Goal: Find specific page/section: Find specific page/section

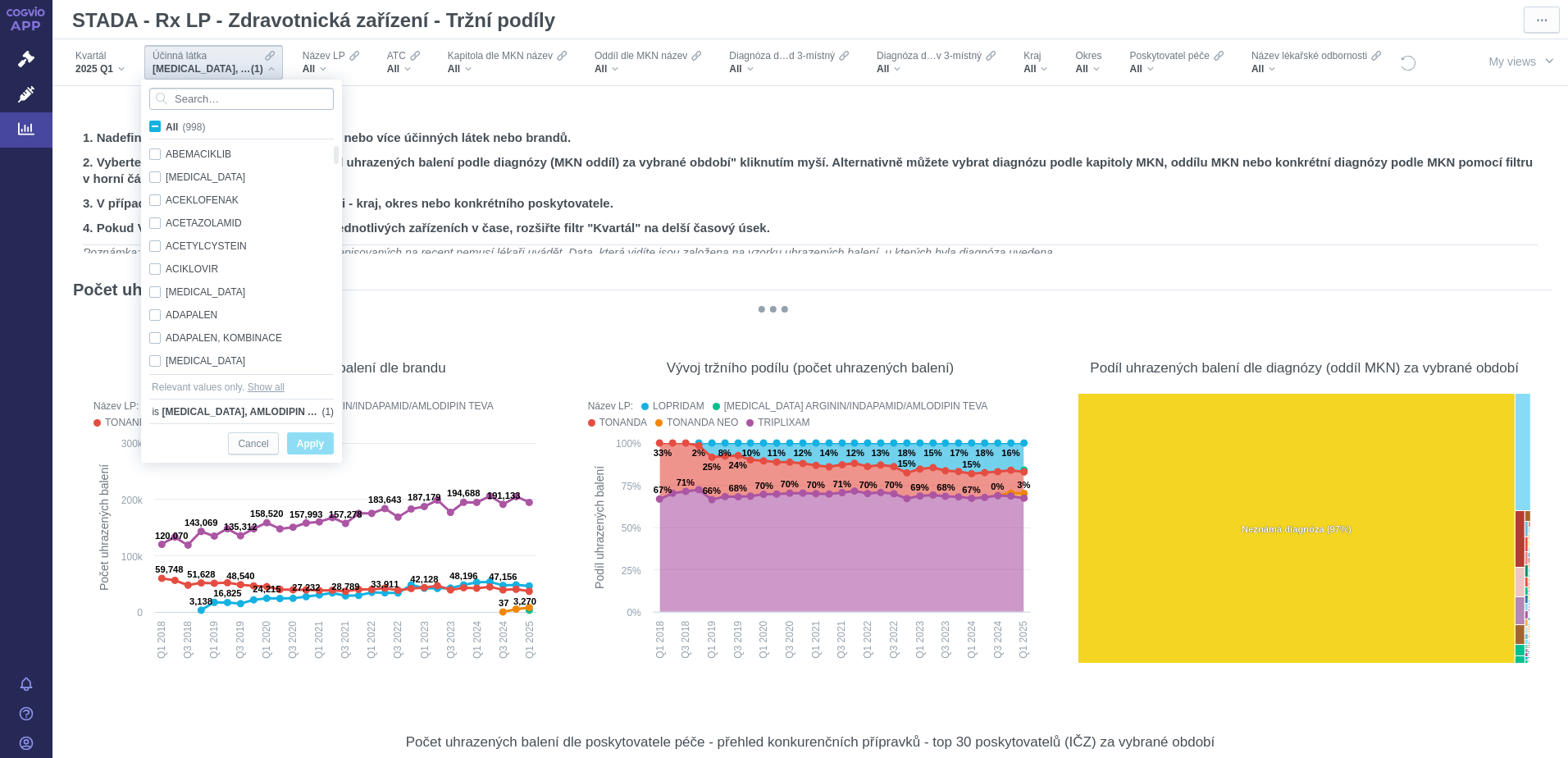
click at [243, 101] on input "Search attribute values" at bounding box center [242, 98] width 185 height 22
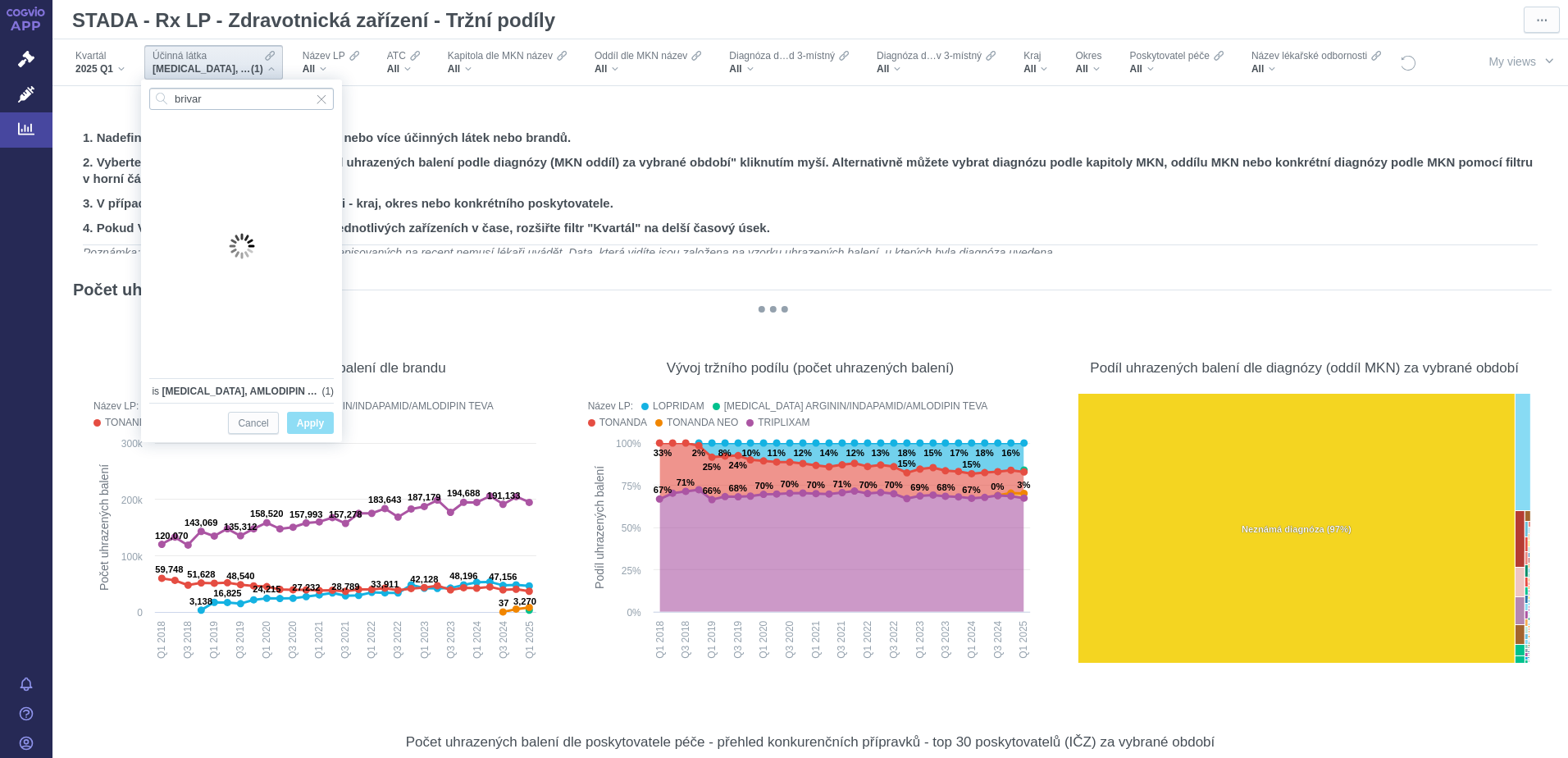
type input "brivara"
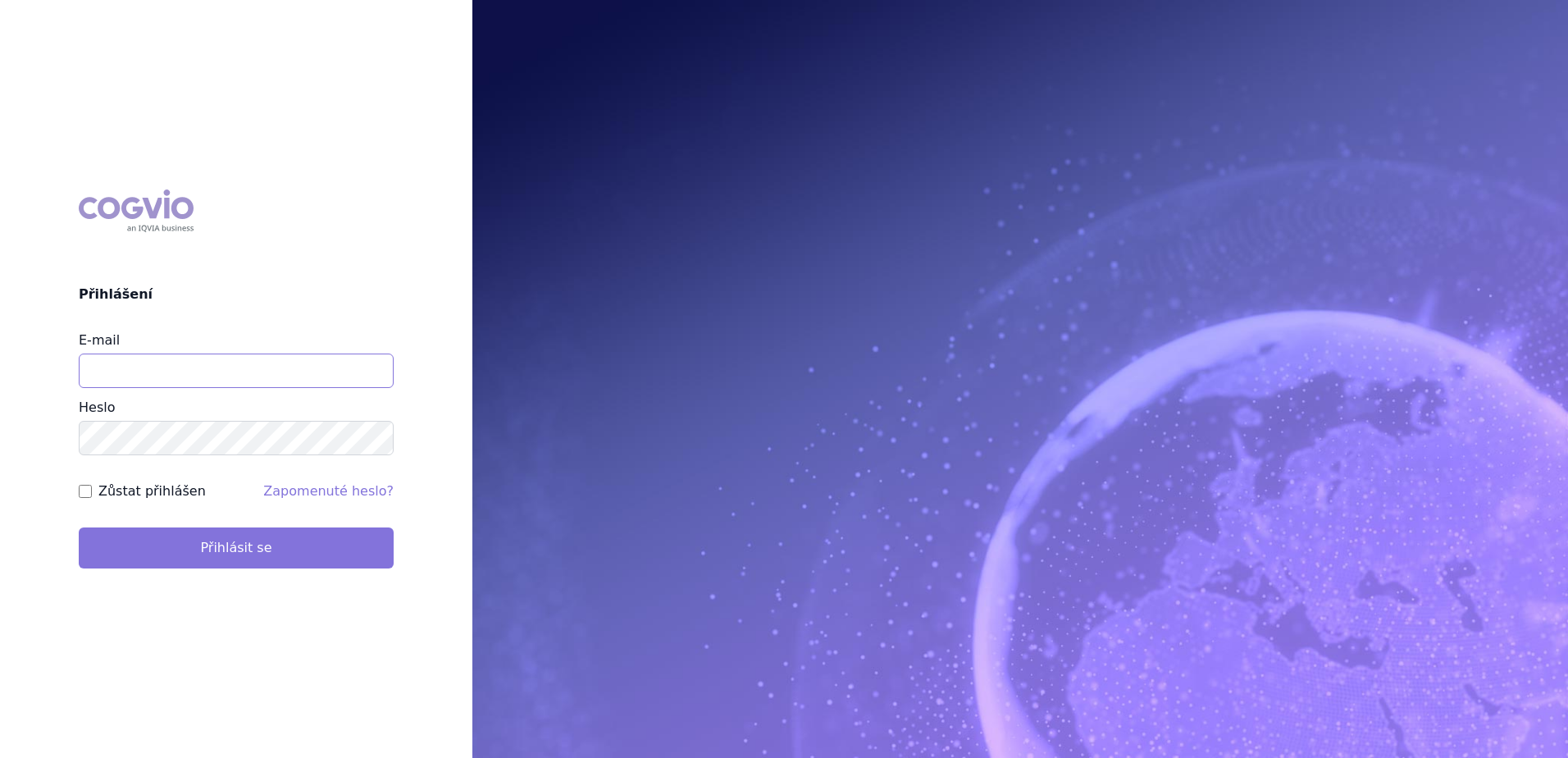
type input "lukas.suchy@stada.com"
click at [244, 555] on button "Přihlásit se" at bounding box center [236, 548] width 315 height 41
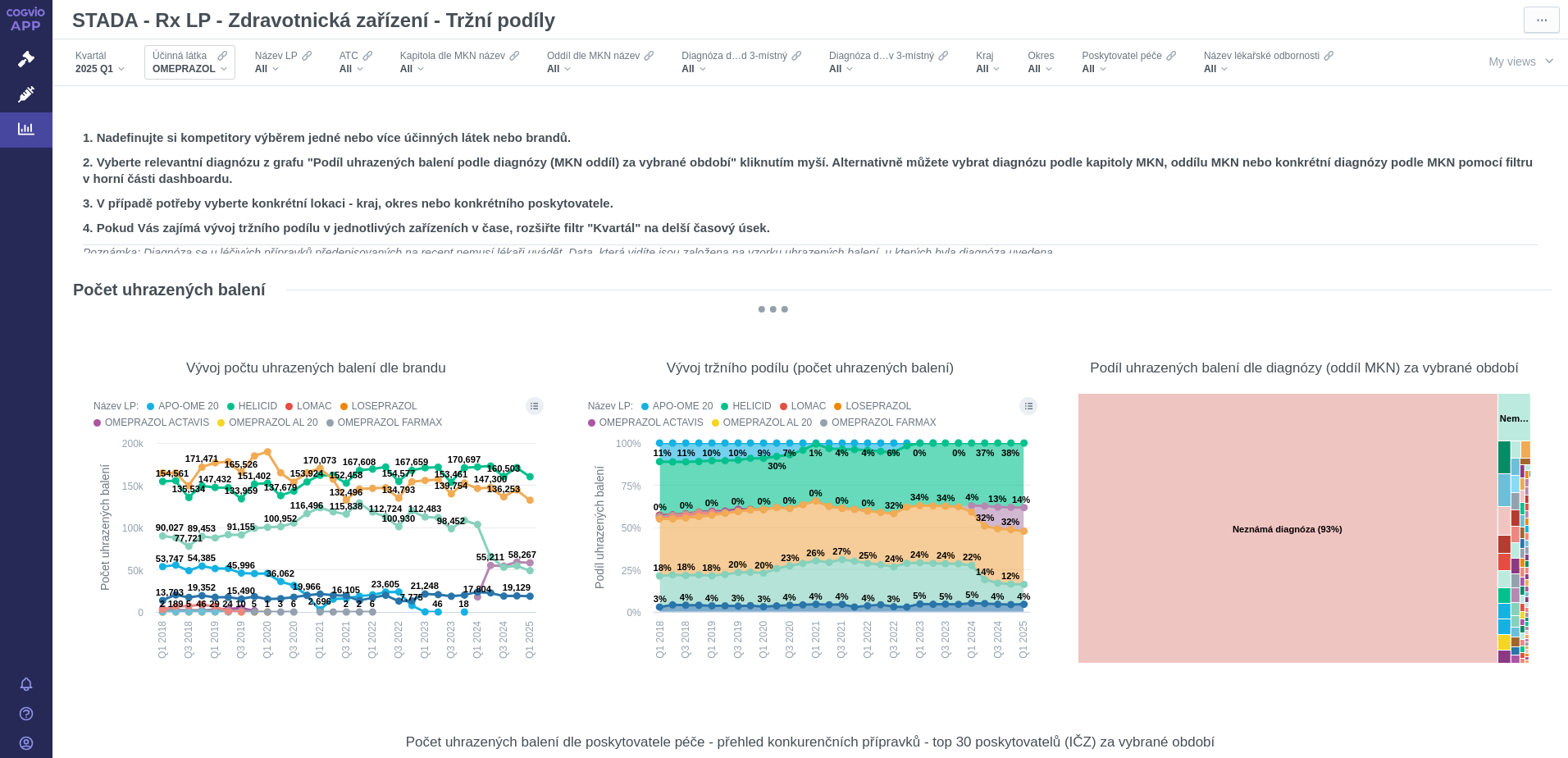
click at [226, 63] on div "OMEPRAZOL" at bounding box center [190, 69] width 75 height 13
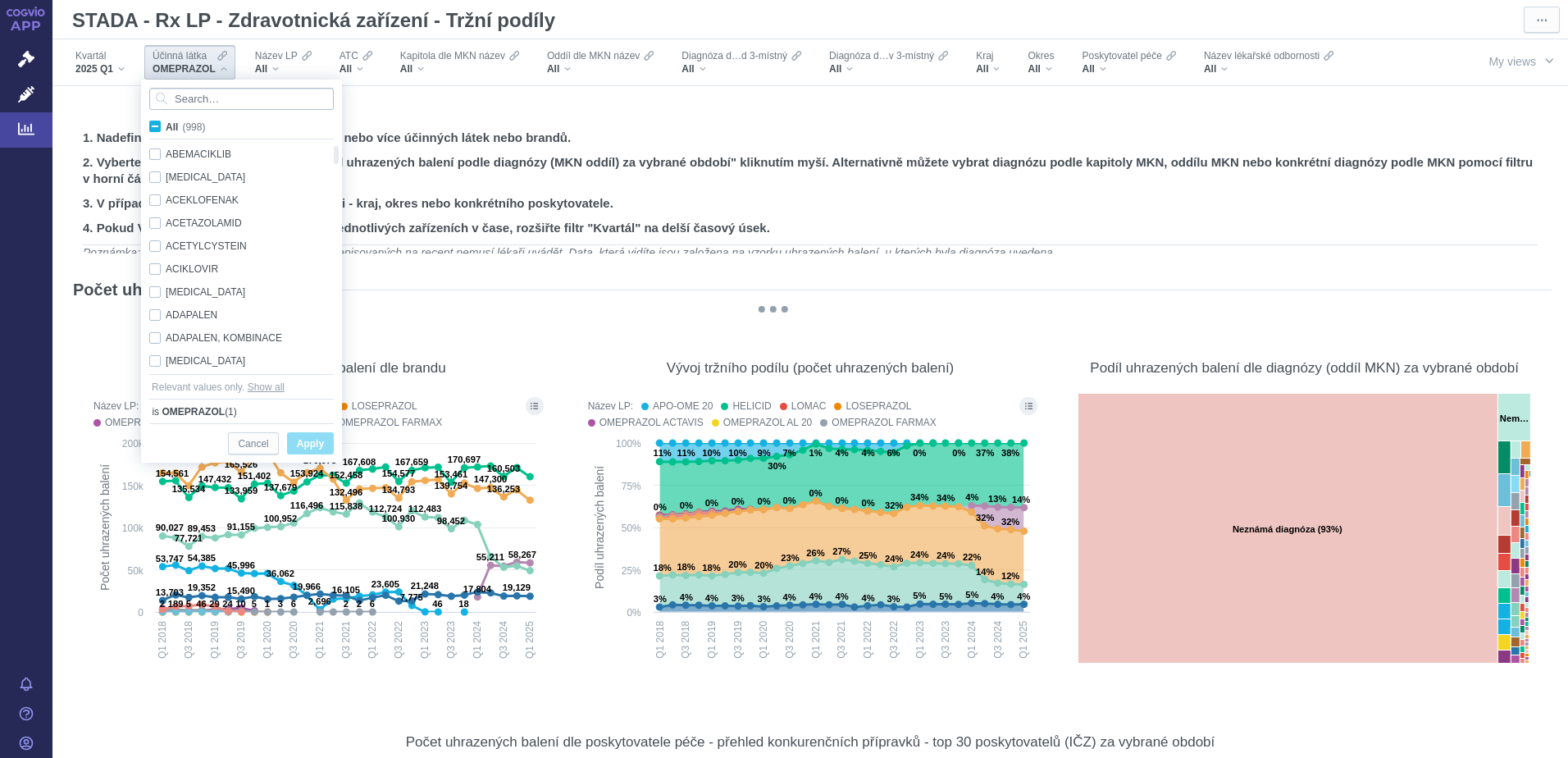
click at [222, 98] on input "Search attribute values" at bounding box center [242, 98] width 185 height 22
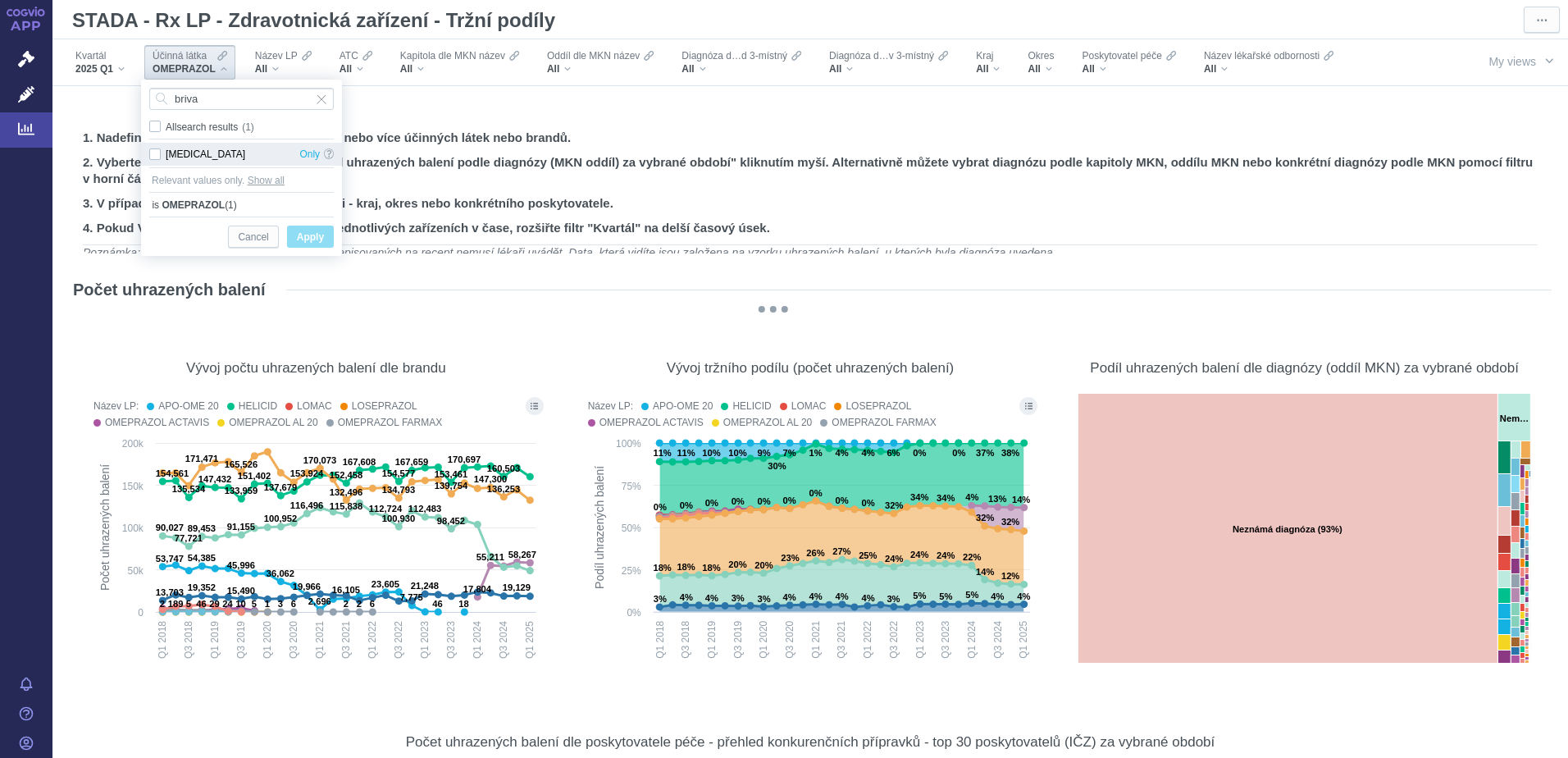
type input "briva"
click at [161, 152] on div "BRIVARACETAM Only" at bounding box center [241, 153] width 201 height 23
checkbox input "true"
click at [310, 155] on span "Only" at bounding box center [310, 153] width 20 height 23
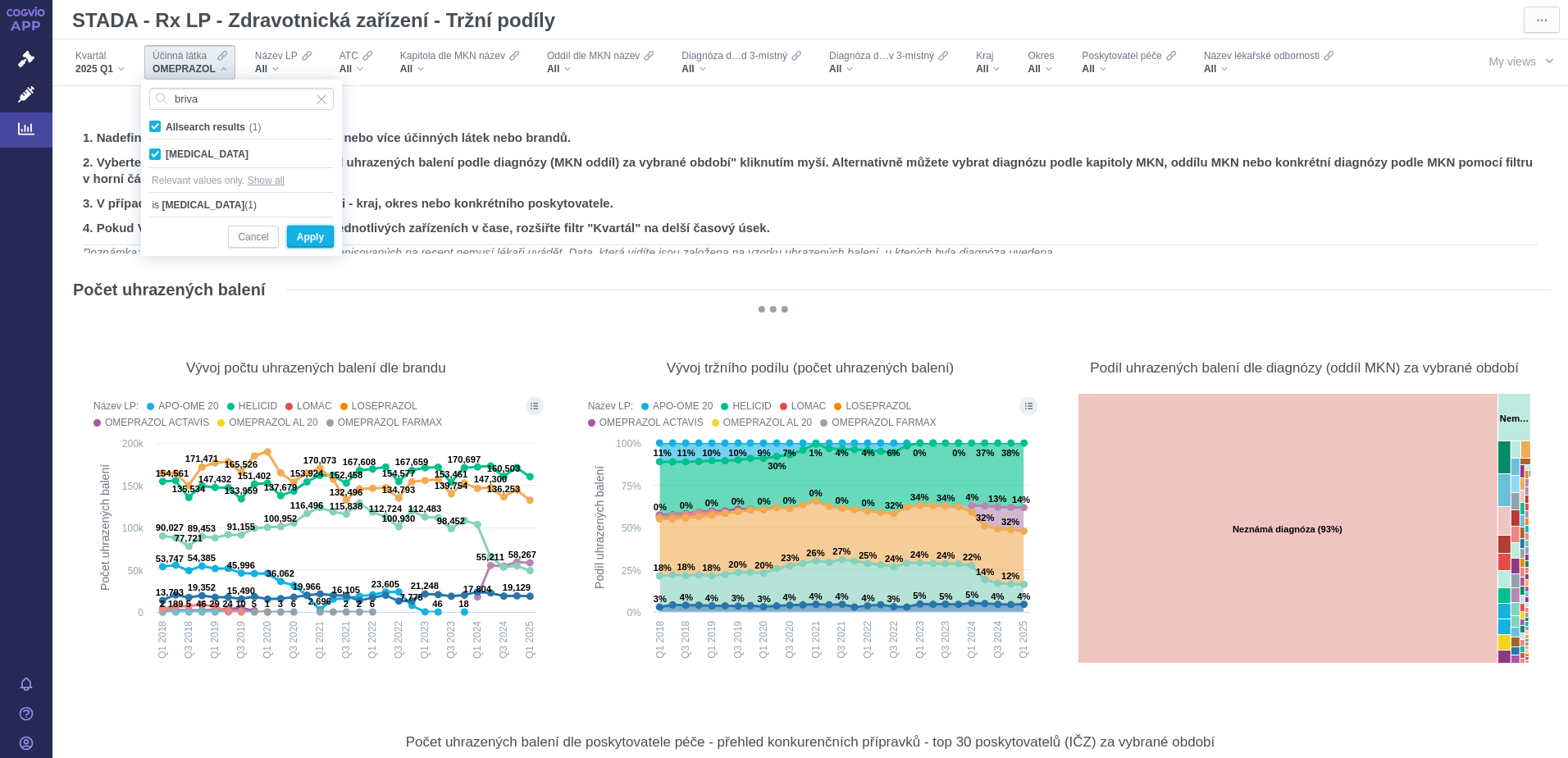
click at [301, 237] on span "Apply" at bounding box center [310, 237] width 27 height 20
